Goal: Task Accomplishment & Management: Manage account settings

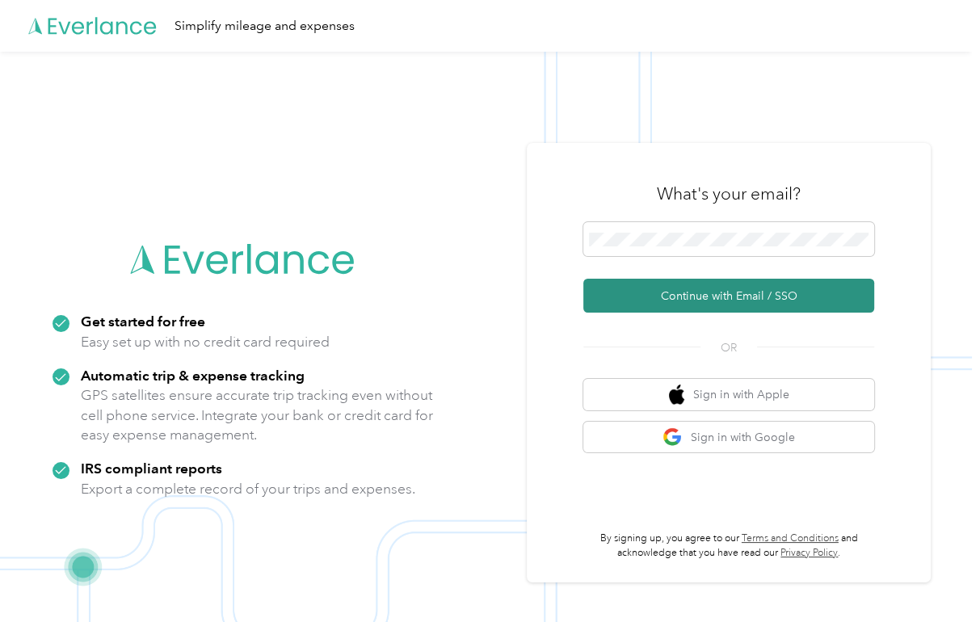
click at [696, 296] on button "Continue with Email / SSO" at bounding box center [728, 296] width 291 height 34
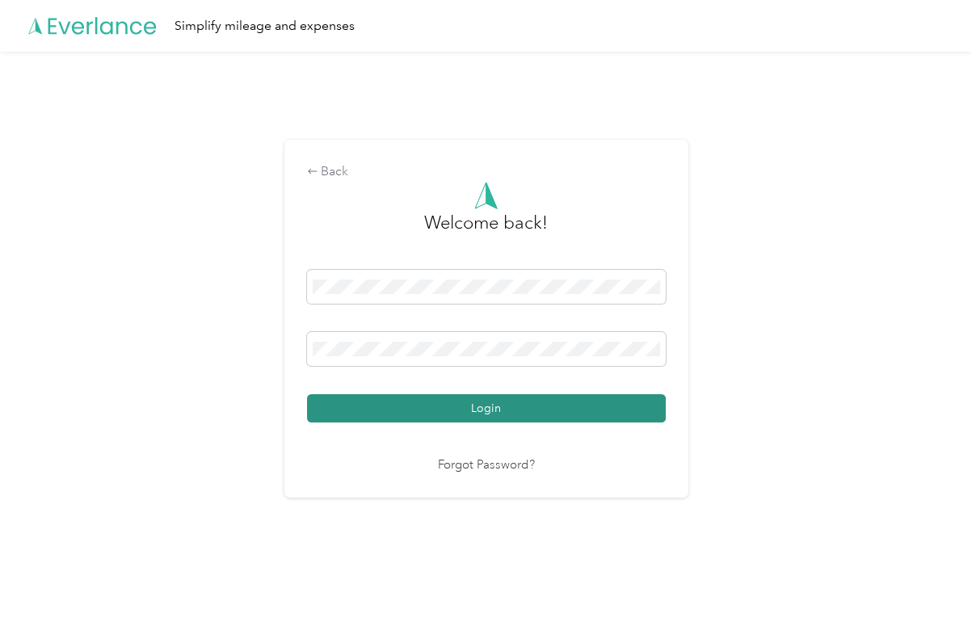
click at [479, 410] on button "Login" at bounding box center [486, 408] width 359 height 28
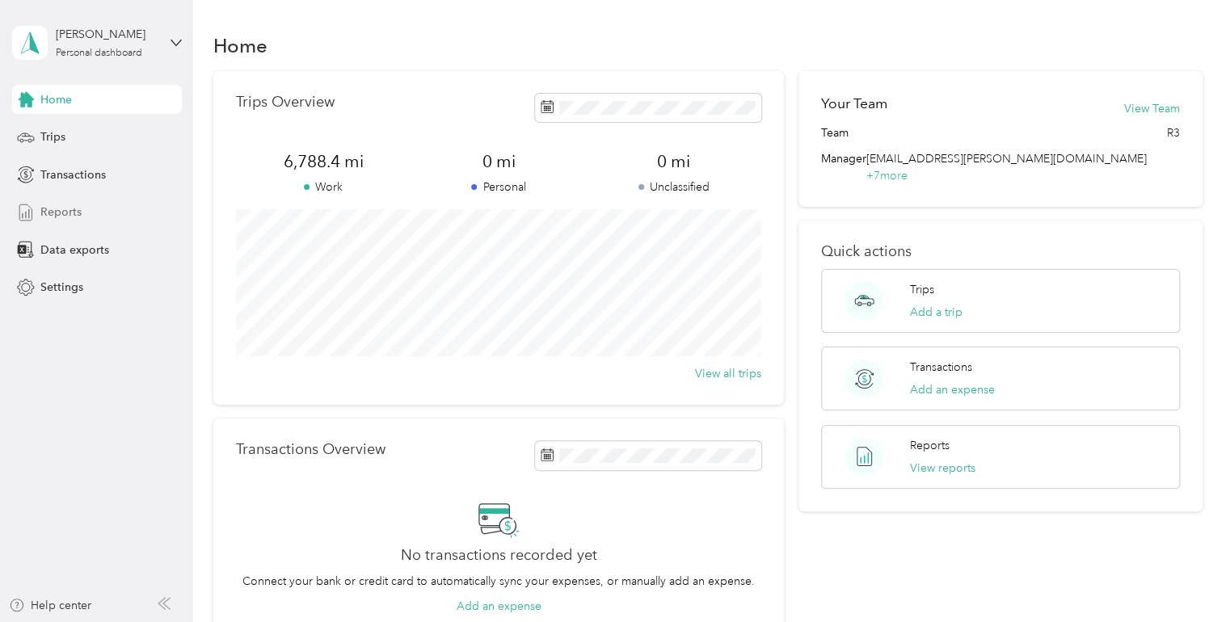
click at [71, 213] on span "Reports" at bounding box center [60, 212] width 41 height 17
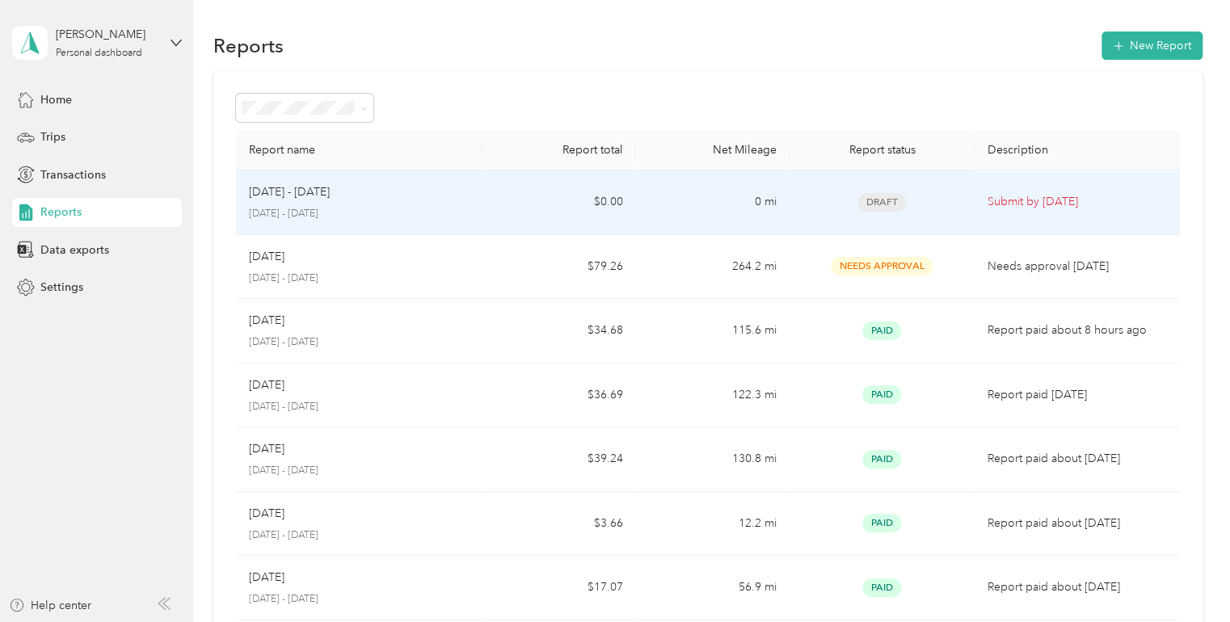
click at [979, 213] on td "Submit by [DATE]" at bounding box center [1077, 203] width 205 height 65
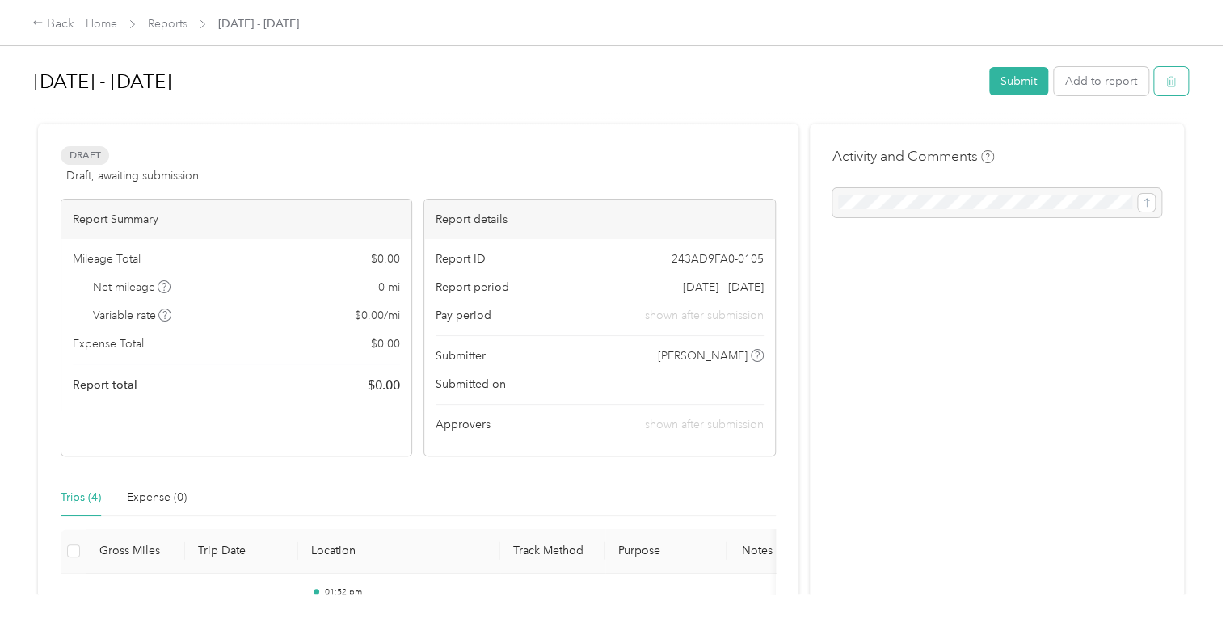
click at [979, 80] on icon "button" at bounding box center [1170, 81] width 11 height 11
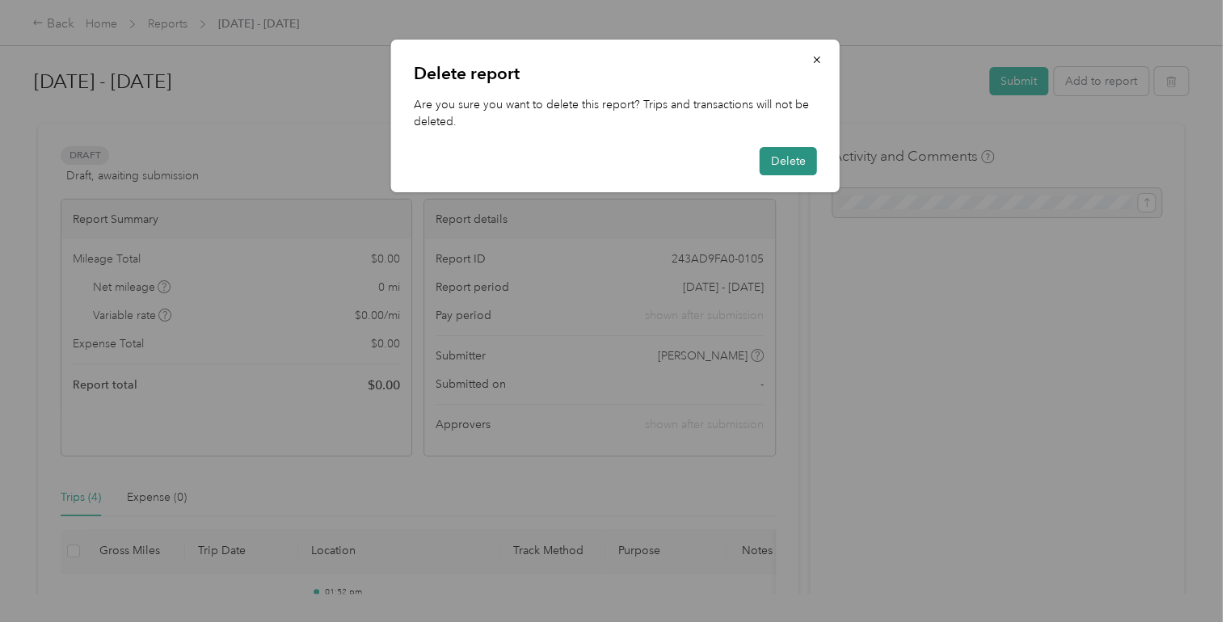
click at [797, 163] on button "Delete" at bounding box center [788, 161] width 57 height 28
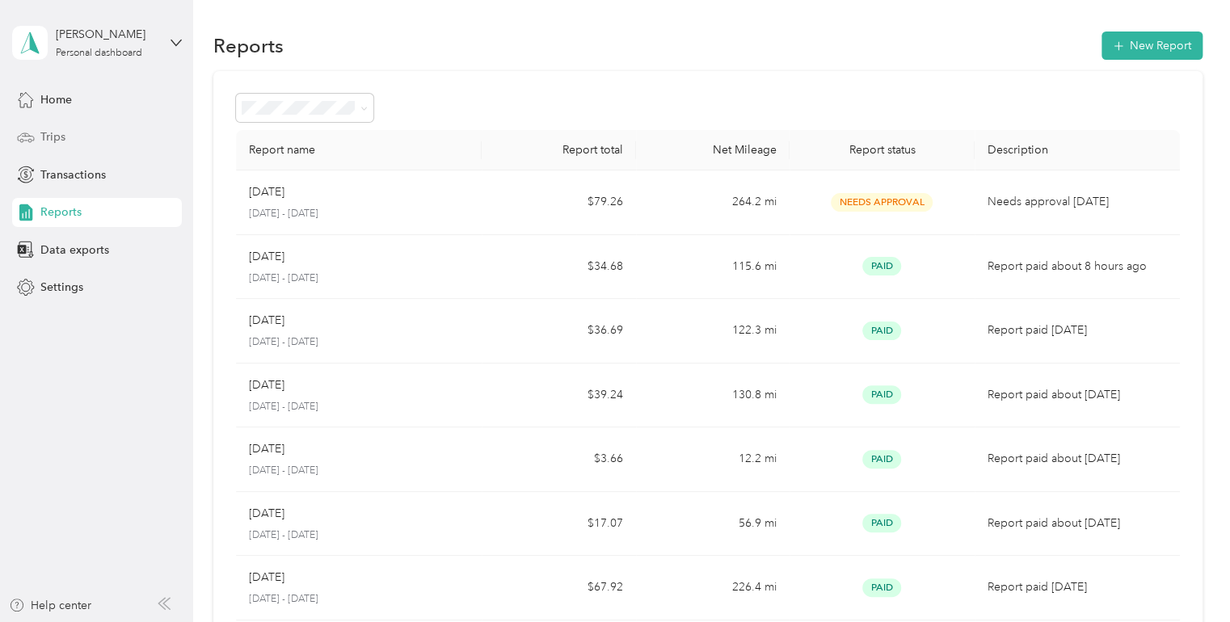
click at [46, 137] on span "Trips" at bounding box center [52, 136] width 25 height 17
